Goal: Navigation & Orientation: Find specific page/section

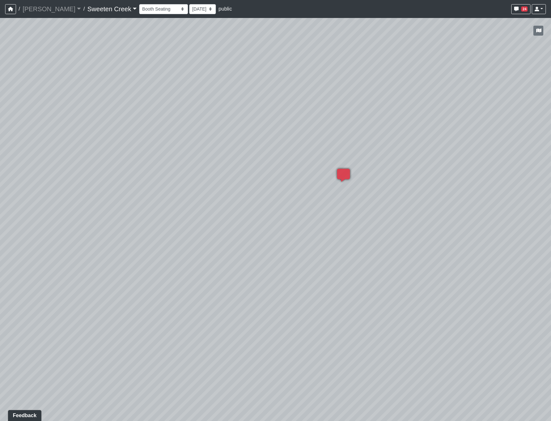
click at [208, 204] on div "Loading... Office Loading... Reception Loading... Mailroom - Elevator Lobby Loa…" at bounding box center [275, 219] width 551 height 403
drag, startPoint x: 364, startPoint y: 258, endPoint x: 213, endPoint y: 191, distance: 165.3
click at [213, 191] on div "Loading... Office Loading... Reception Loading... Mailroom - Elevator Lobby Loa…" at bounding box center [275, 219] width 551 height 403
drag, startPoint x: 340, startPoint y: 240, endPoint x: 213, endPoint y: 245, distance: 126.2
click at [213, 245] on div "Loading... Office Loading... Reception Loading... Mailroom - Elevator Lobby Loa…" at bounding box center [275, 219] width 551 height 403
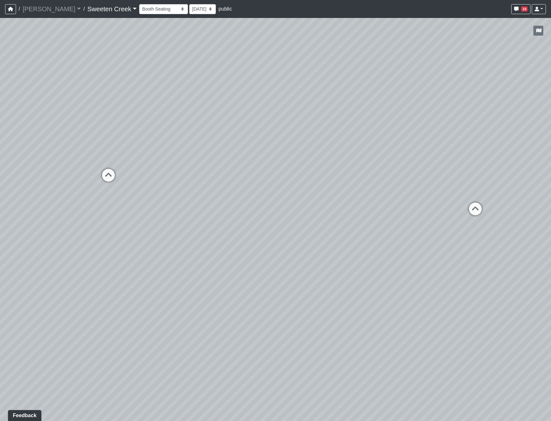
drag, startPoint x: 412, startPoint y: 207, endPoint x: 145, endPoint y: 265, distance: 272.9
click at [145, 265] on div "Loading... Office Loading... Reception Loading... Mailroom - Elevator Lobby Loa…" at bounding box center [275, 219] width 551 height 403
drag, startPoint x: 403, startPoint y: 253, endPoint x: 373, endPoint y: 275, distance: 37.5
click at [372, 280] on div "Loading... Office Loading... Reception Loading... Mailroom - Elevator Lobby Loa…" at bounding box center [275, 219] width 551 height 403
click at [443, 216] on icon at bounding box center [441, 220] width 19 height 19
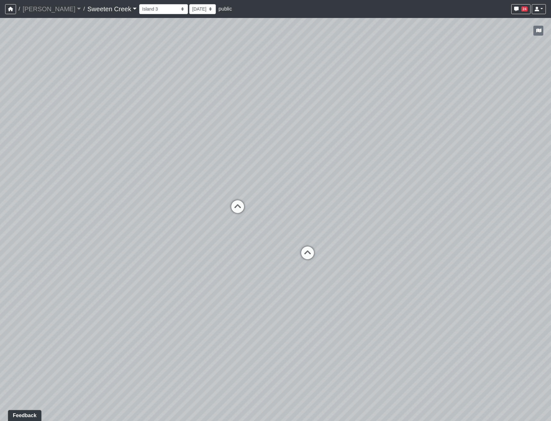
drag, startPoint x: 328, startPoint y: 172, endPoint x: 479, endPoint y: 224, distance: 160.0
click at [479, 224] on div "Loading... Office Loading... Reception Loading... Mailroom - Elevator Lobby Loa…" at bounding box center [275, 219] width 551 height 403
click at [309, 246] on icon at bounding box center [308, 247] width 19 height 19
drag, startPoint x: 367, startPoint y: 257, endPoint x: 386, endPoint y: 297, distance: 44.6
click at [386, 297] on div "Loading... Office Loading... Reception Loading... Mailroom - Elevator Lobby Loa…" at bounding box center [275, 219] width 551 height 403
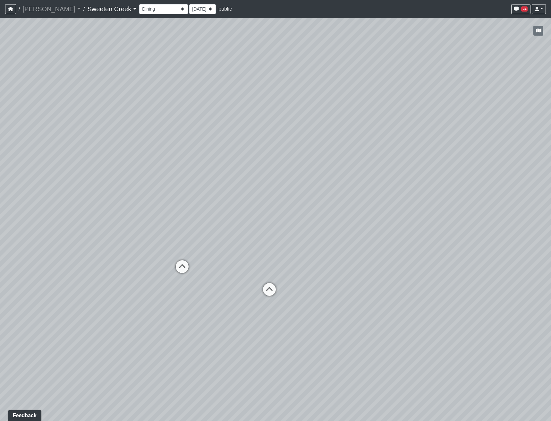
drag, startPoint x: 29, startPoint y: 307, endPoint x: 161, endPoint y: 282, distance: 134.9
drag, startPoint x: 161, startPoint y: 282, endPoint x: 158, endPoint y: 267, distance: 15.5
click at [158, 267] on div "Loading... Office Loading... Reception Loading... Mailroom - Elevator Lobby Loa…" at bounding box center [275, 219] width 551 height 403
click at [32, 329] on div "Loading... Office Loading... Reception Loading... Mailroom - Elevator Lobby Loa…" at bounding box center [275, 219] width 551 height 403
drag, startPoint x: 208, startPoint y: 230, endPoint x: 407, endPoint y: 171, distance: 207.6
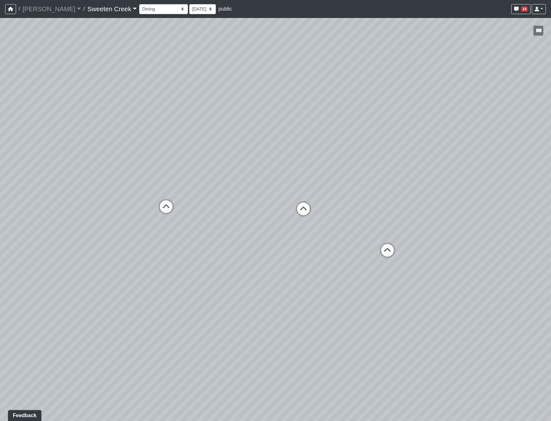
click at [407, 171] on div "Loading... Office Loading... Reception Loading... Mailroom - Elevator Lobby Loa…" at bounding box center [275, 219] width 551 height 403
drag, startPoint x: 247, startPoint y: 198, endPoint x: 293, endPoint y: 220, distance: 50.5
click at [293, 220] on div "Loading... Office Loading... Reception Loading... Mailroom - Elevator Lobby Loa…" at bounding box center [275, 219] width 551 height 403
click at [204, 215] on icon at bounding box center [201, 221] width 19 height 19
drag, startPoint x: 140, startPoint y: 220, endPoint x: 386, endPoint y: 222, distance: 245.2
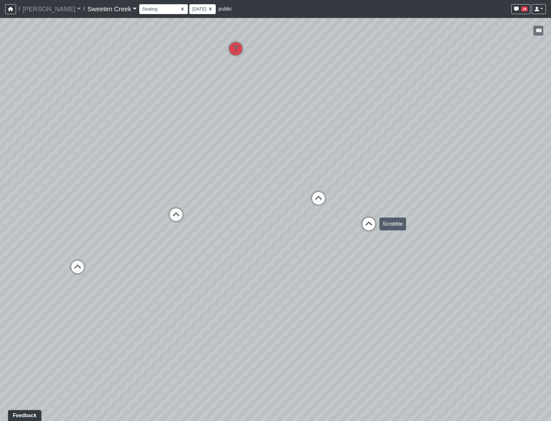
click at [386, 222] on div "Loading... Office Loading... Reception Loading... Mailroom - Elevator Lobby Loa…" at bounding box center [275, 219] width 551 height 403
drag, startPoint x: 181, startPoint y: 214, endPoint x: 445, endPoint y: 211, distance: 263.6
click at [445, 211] on div "Loading... Office Loading... Reception Loading... Mailroom - Elevator Lobby Loa…" at bounding box center [275, 219] width 551 height 403
click at [314, 200] on icon at bounding box center [318, 201] width 19 height 19
drag, startPoint x: 412, startPoint y: 315, endPoint x: 133, endPoint y: 223, distance: 294.2
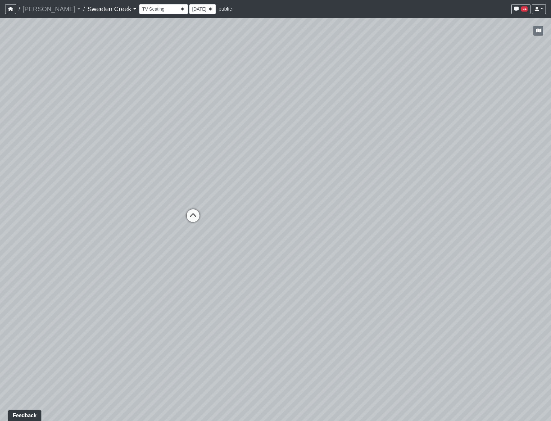
click at [136, 224] on div "Loading... Office Loading... Reception Loading... Mailroom - Elevator Lobby Loa…" at bounding box center [275, 219] width 551 height 403
drag, startPoint x: 368, startPoint y: 229, endPoint x: 63, endPoint y: 253, distance: 306.2
click at [76, 248] on div "Loading... Office Loading... Reception Loading... Mailroom - Elevator Lobby Loa…" at bounding box center [275, 219] width 551 height 403
drag, startPoint x: 205, startPoint y: 240, endPoint x: 346, endPoint y: 220, distance: 142.0
click at [345, 220] on div "Loading... Office Loading... Reception Loading... Mailroom - Elevator Lobby Loa…" at bounding box center [275, 219] width 551 height 403
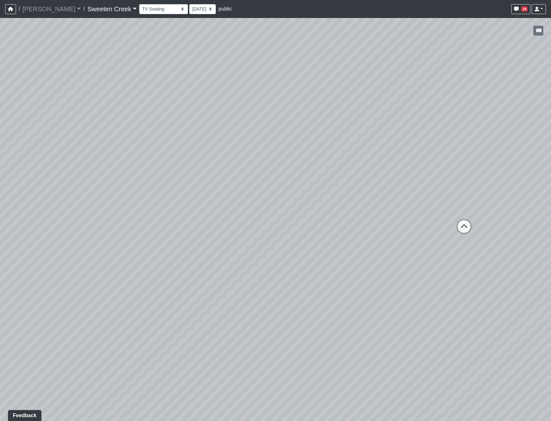
drag, startPoint x: 219, startPoint y: 191, endPoint x: 126, endPoint y: 283, distance: 130.5
click at [126, 283] on div "Loading... Office Loading... Reception Loading... Mailroom - Elevator Lobby Loa…" at bounding box center [275, 219] width 551 height 403
drag, startPoint x: 122, startPoint y: 257, endPoint x: 378, endPoint y: 248, distance: 256.3
click at [378, 248] on div "Loading... Office Loading... Reception Loading... Mailroom - Elevator Lobby Loa…" at bounding box center [275, 219] width 551 height 403
drag, startPoint x: 239, startPoint y: 236, endPoint x: 498, endPoint y: 186, distance: 263.8
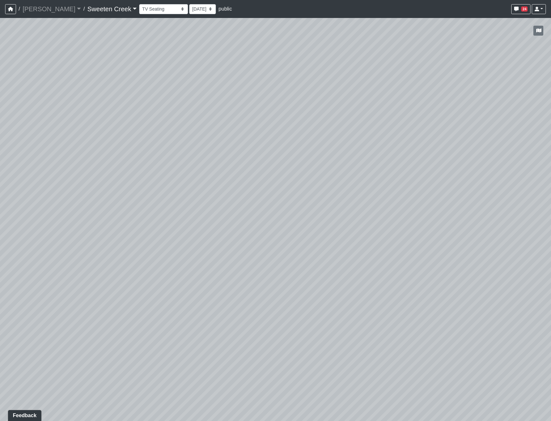
click at [497, 186] on div "Loading... Office Loading... Reception Loading... Mailroom - Elevator Lobby Loa…" at bounding box center [275, 219] width 551 height 403
drag, startPoint x: 495, startPoint y: 195, endPoint x: 28, endPoint y: 227, distance: 468.1
click at [88, 216] on div "Loading... Office Loading... Reception Loading... Mailroom - Elevator Lobby Loa…" at bounding box center [275, 219] width 551 height 403
drag, startPoint x: 171, startPoint y: 255, endPoint x: 368, endPoint y: 240, distance: 198.0
click at [362, 241] on div "Loading... Office Loading... Reception Loading... Mailroom - Elevator Lobby Loa…" at bounding box center [275, 219] width 551 height 403
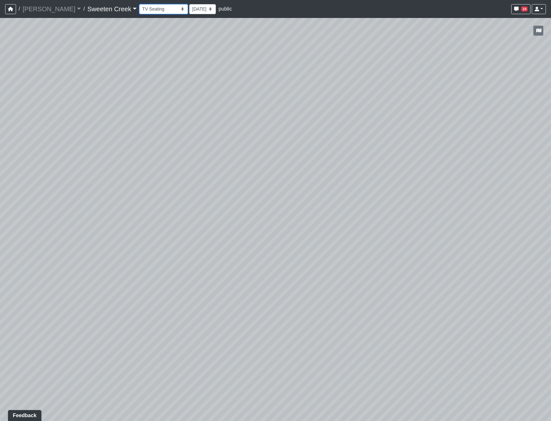
click at [139, 10] on select "Bistro Fitness - Hobby Booth Seating Counter Dining Dining 2 Elevators Elevator…" at bounding box center [163, 9] width 49 height 10
click at [139, 4] on select "Bistro Fitness - Hobby Booth Seating Counter Dining Dining 2 Elevators Elevator…" at bounding box center [163, 9] width 49 height 10
drag, startPoint x: 222, startPoint y: 259, endPoint x: 445, endPoint y: 242, distance: 223.4
click at [445, 242] on div "Loading... Office Loading... Reception Loading... Mailroom - Elevator Lobby Loa…" at bounding box center [275, 219] width 551 height 403
click at [296, 264] on icon at bounding box center [298, 265] width 19 height 19
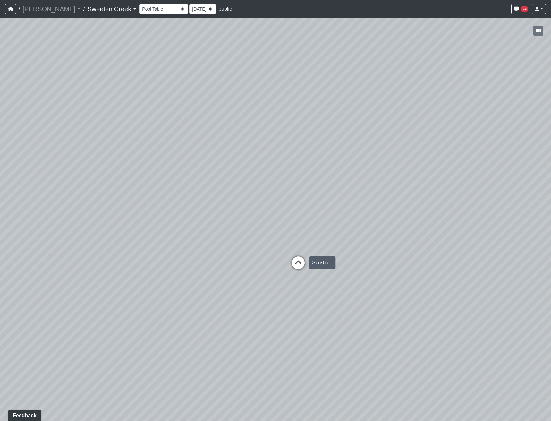
select select "pWw5KwsBX9wEf6sohiCAYn"
drag, startPoint x: 479, startPoint y: 234, endPoint x: 270, endPoint y: 207, distance: 210.7
click at [272, 207] on div "Loading... Office Loading... Reception Loading... Mailroom - Elevator Lobby Loa…" at bounding box center [275, 219] width 551 height 403
drag, startPoint x: 375, startPoint y: 235, endPoint x: 278, endPoint y: 274, distance: 103.7
click at [278, 274] on div "Loading... Office Loading... Reception Loading... Mailroom - Elevator Lobby Loa…" at bounding box center [275, 219] width 551 height 403
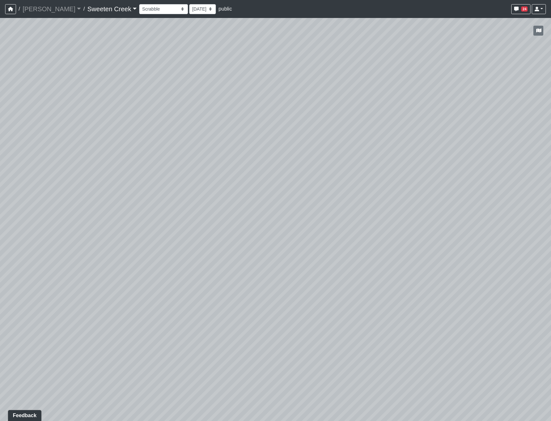
drag, startPoint x: 292, startPoint y: 240, endPoint x: 328, endPoint y: 250, distance: 37.5
click at [328, 250] on div "Loading... Office Loading... Reception Loading... Mailroom - Elevator Lobby Loa…" at bounding box center [275, 219] width 551 height 403
